Goal: Transaction & Acquisition: Purchase product/service

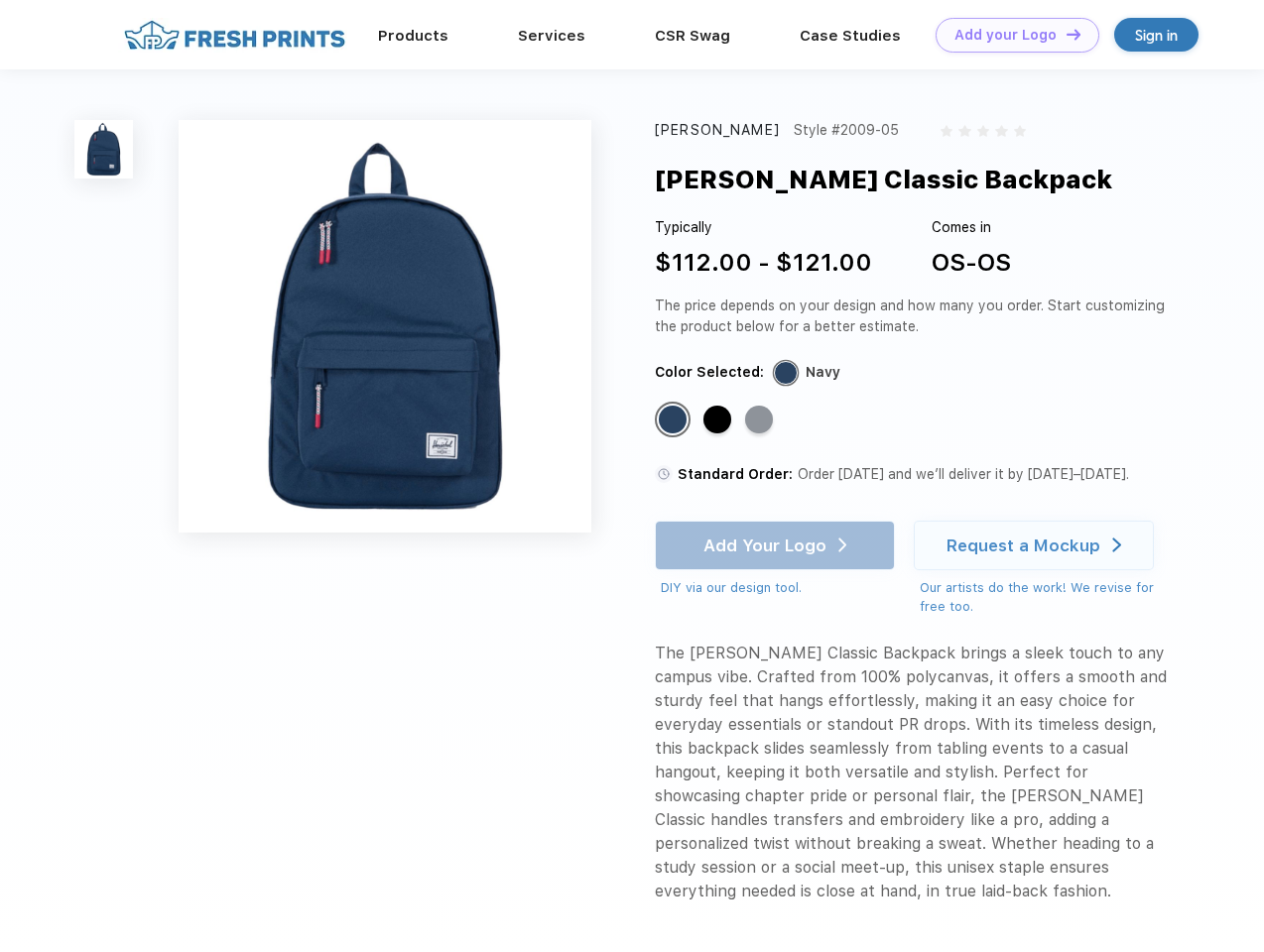
click at [1009, 35] on link "Add your Logo Design Tool" at bounding box center [1017, 35] width 164 height 35
click at [0, 0] on div "Design Tool" at bounding box center [0, 0] width 0 height 0
click at [1064, 34] on link "Add your Logo Design Tool" at bounding box center [1017, 35] width 164 height 35
click at [104, 149] on img at bounding box center [104, 149] width 59 height 59
click at [675, 420] on div "Standard Color" at bounding box center [673, 419] width 28 height 28
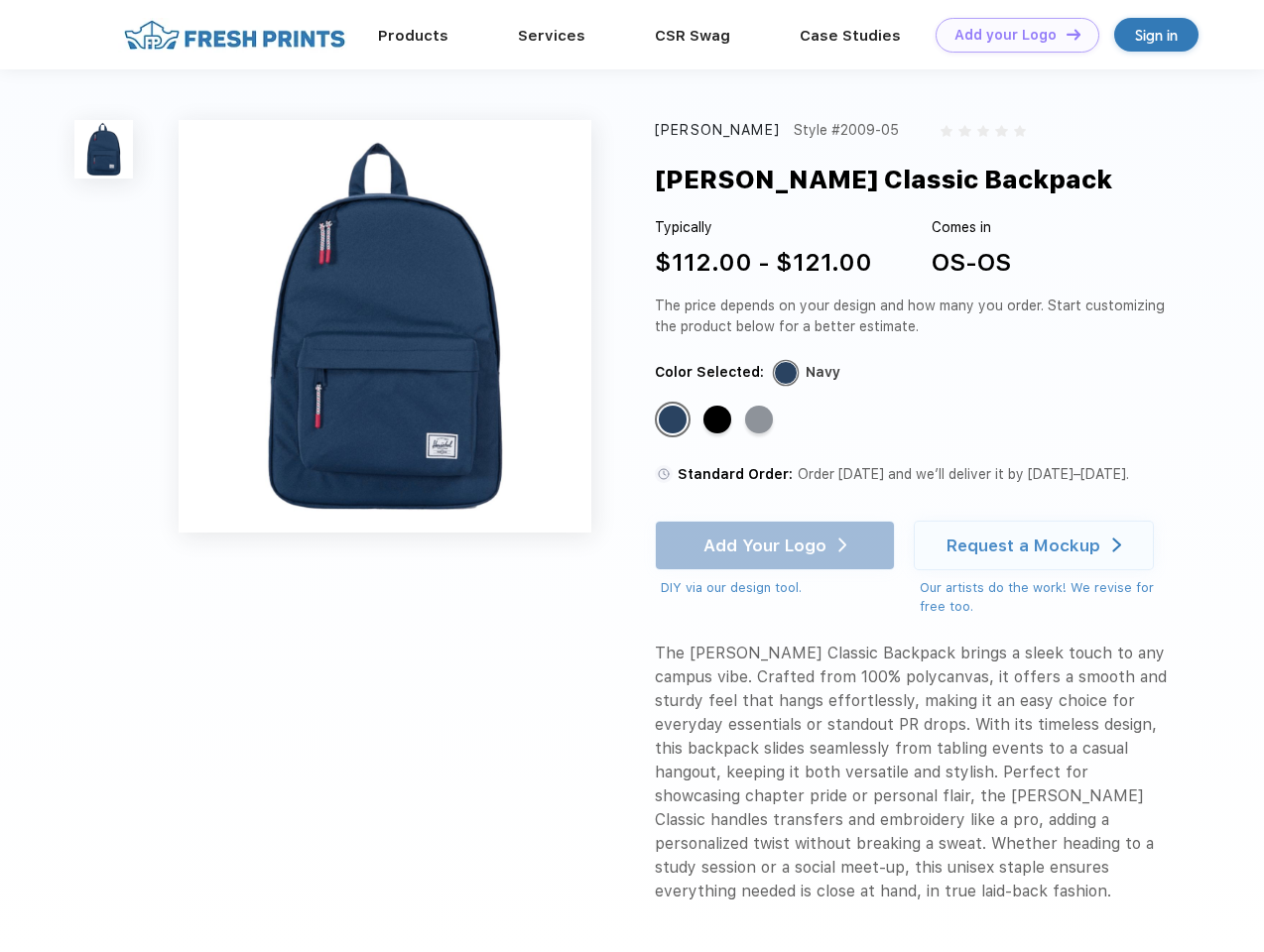
click at [719, 420] on div "Standard Color" at bounding box center [717, 419] width 28 height 28
click at [761, 420] on div "Standard Color" at bounding box center [759, 419] width 28 height 28
click at [777, 545] on div "Add Your Logo DIY via our design tool. Ah shoot! This product isn't up in our d…" at bounding box center [775, 559] width 240 height 77
click at [1036, 545] on div "Request a Mockup" at bounding box center [1023, 545] width 154 height 20
